Goal: Task Accomplishment & Management: Use online tool/utility

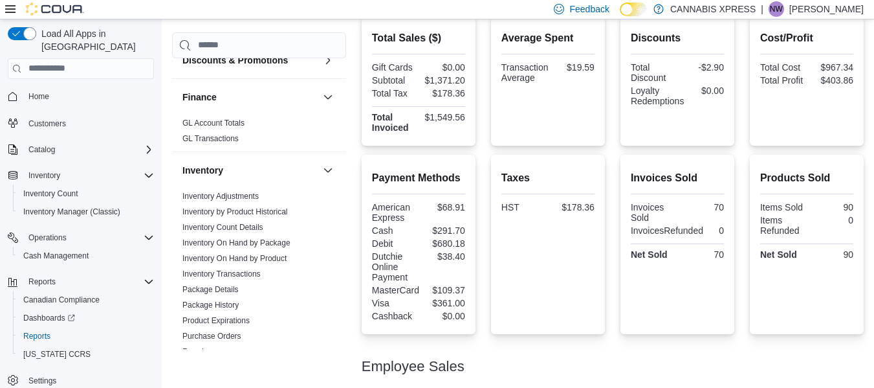
scroll to position [261, 0]
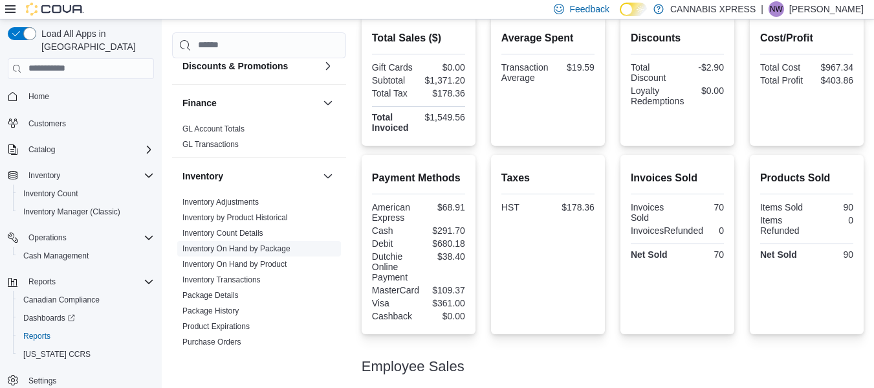
click at [261, 248] on link "Inventory On Hand by Package" at bounding box center [237, 248] width 108 height 9
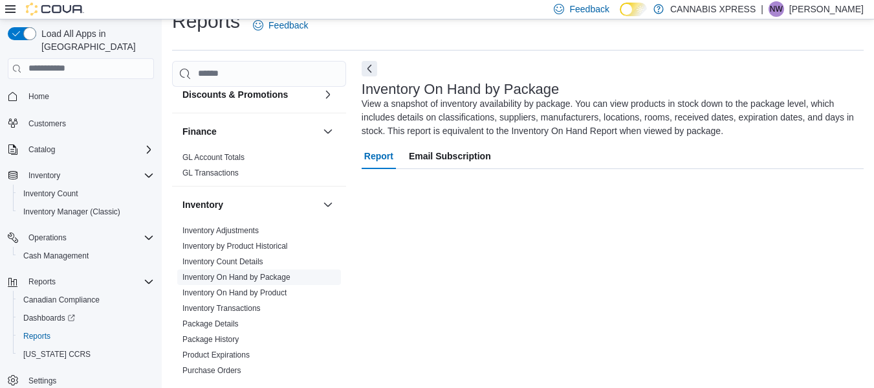
scroll to position [21, 0]
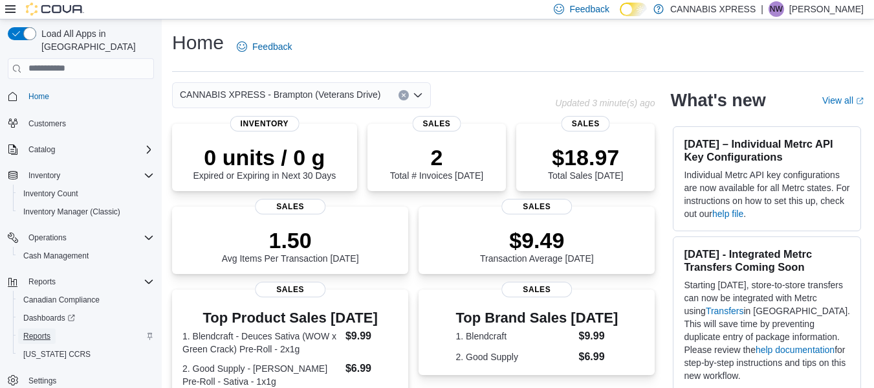
click at [41, 331] on span "Reports" at bounding box center [36, 336] width 27 height 10
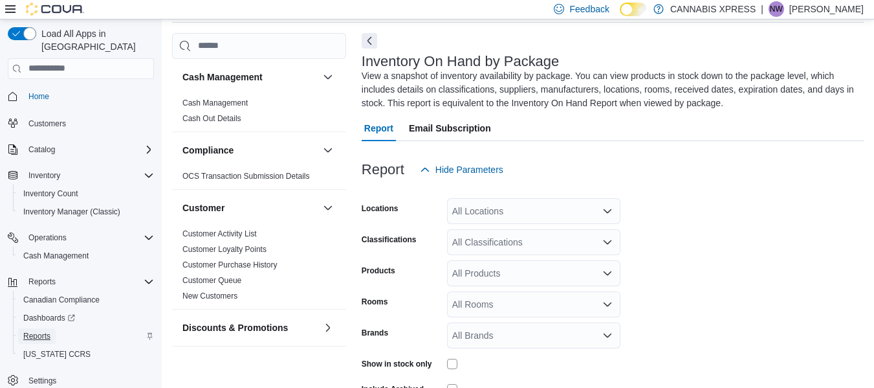
scroll to position [57, 0]
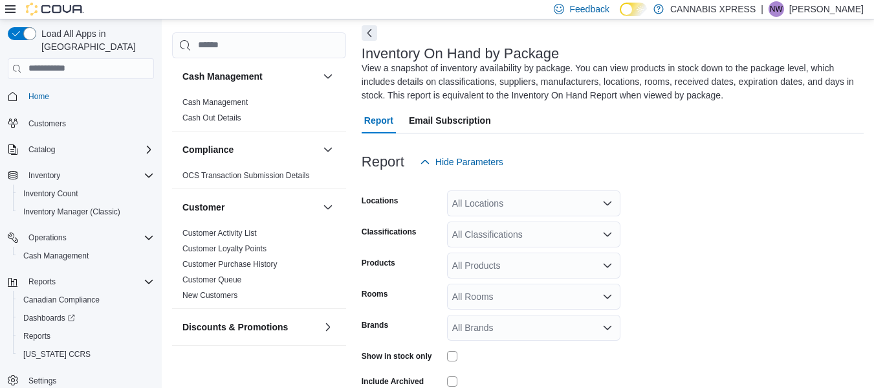
click at [608, 203] on icon "Open list of options" at bounding box center [608, 203] width 10 height 10
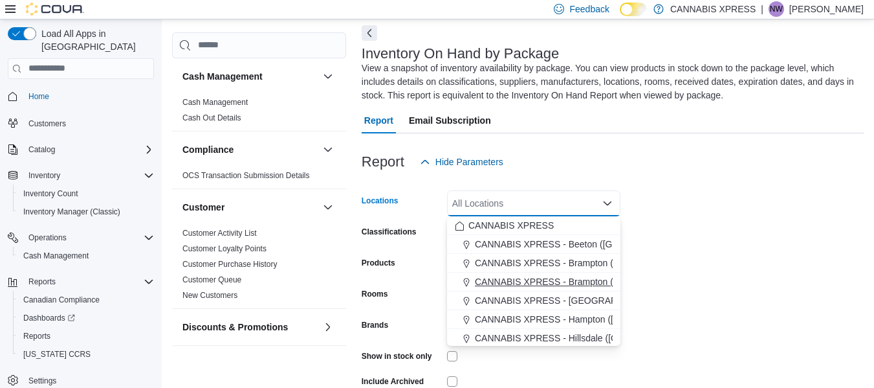
click at [553, 282] on span "CANNABIS XPRESS - Brampton (Veterans Drive)" at bounding box center [575, 281] width 201 height 13
click at [695, 280] on form "Locations CANNABIS XPRESS - Brampton (Veterans Drive) Combo box. Selected. CANN…" at bounding box center [613, 301] width 502 height 252
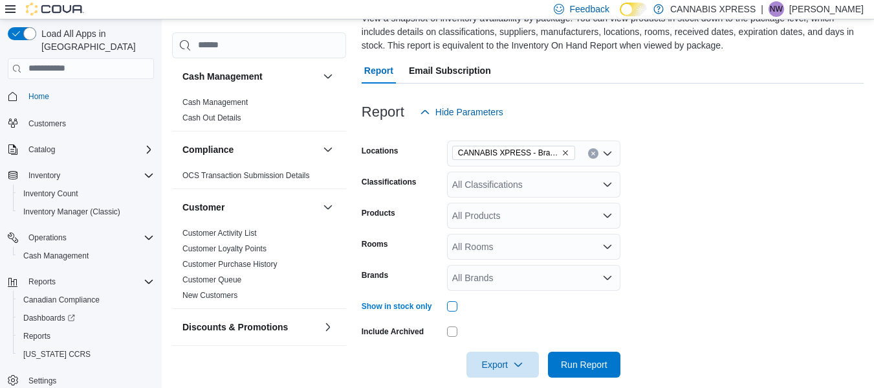
scroll to position [122, 0]
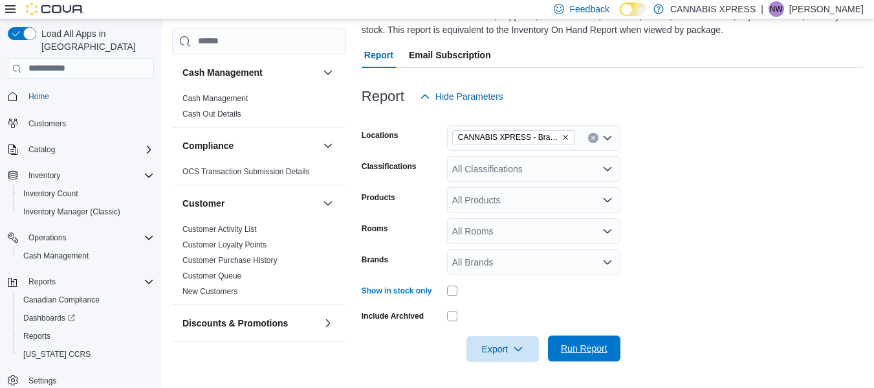
click at [592, 341] on span "Run Report" at bounding box center [584, 348] width 57 height 26
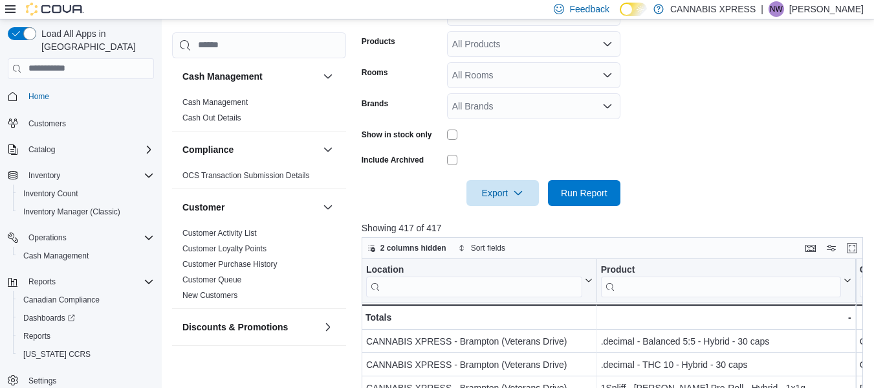
scroll to position [284, 0]
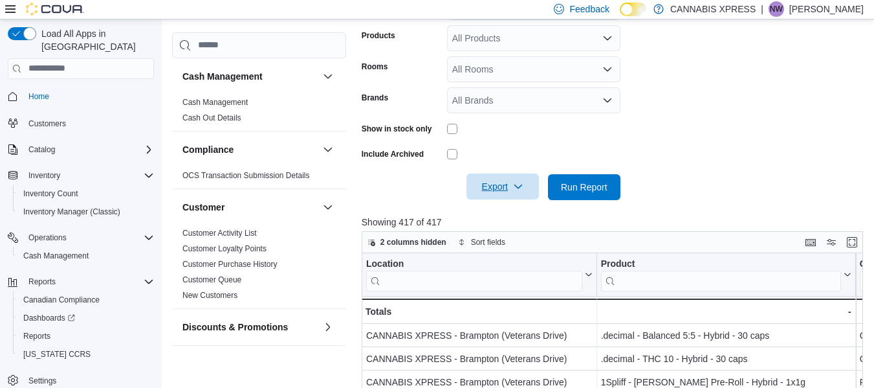
click at [513, 186] on span "Export" at bounding box center [502, 186] width 57 height 26
click at [511, 217] on span "Export to Excel" at bounding box center [505, 213] width 58 height 10
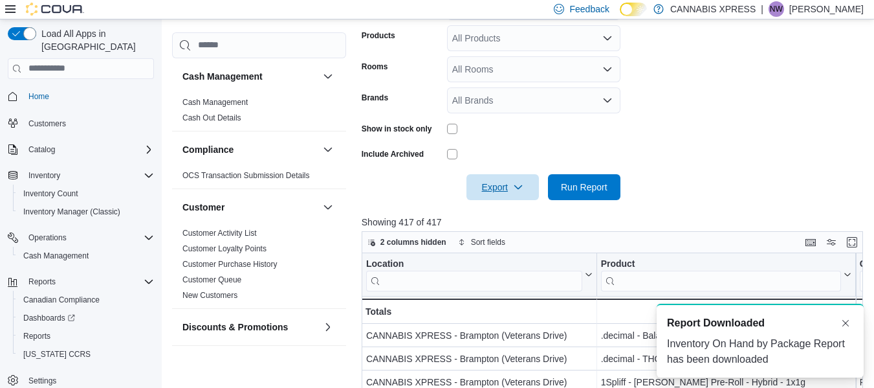
scroll to position [0, 0]
